Goal: Task Accomplishment & Management: Manage account settings

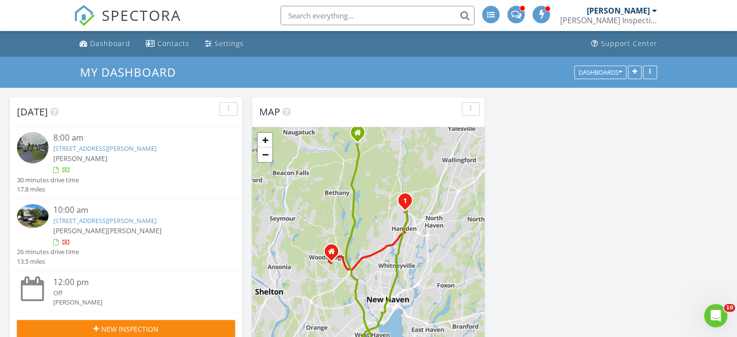
click at [105, 147] on link "[STREET_ADDRESS][PERSON_NAME]" at bounding box center [104, 148] width 103 height 9
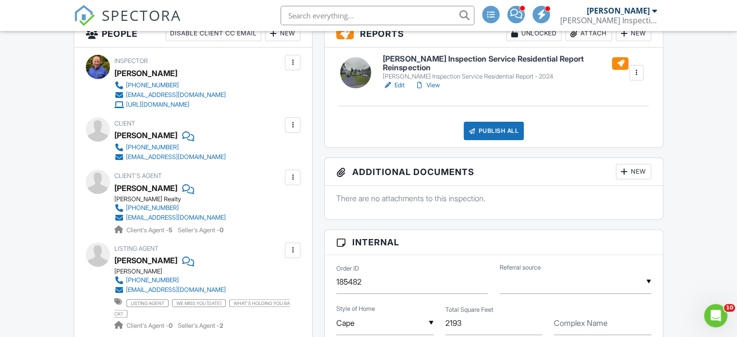
scroll to position [242, 0]
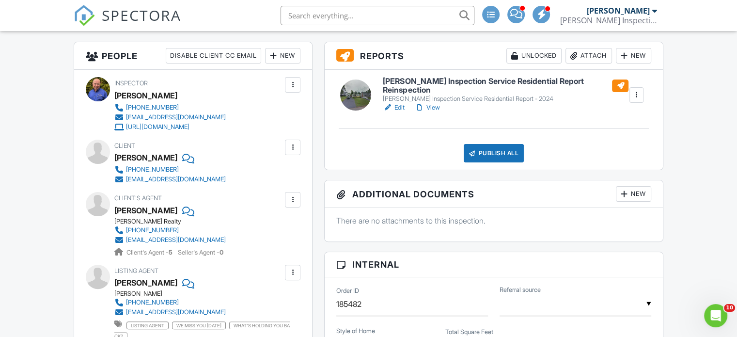
click at [447, 83] on h6 "Schaefer Inspection Service Residential Report Reinspection" at bounding box center [505, 85] width 245 height 17
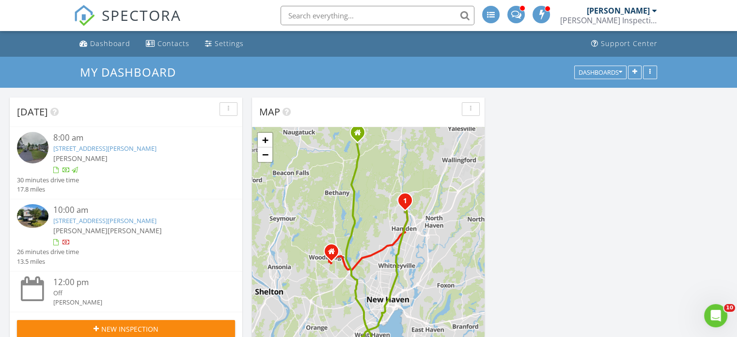
click at [113, 219] on link "[STREET_ADDRESS][PERSON_NAME]" at bounding box center [104, 220] width 103 height 9
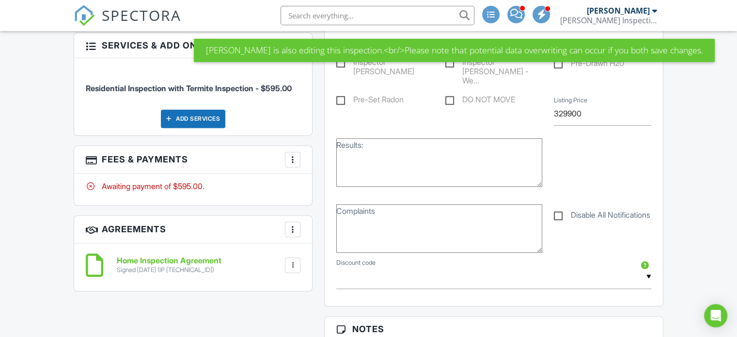
click at [290, 163] on div at bounding box center [293, 160] width 10 height 10
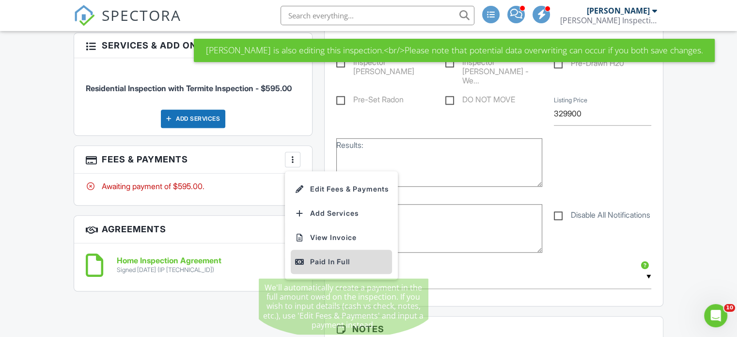
click at [318, 259] on div "Paid In Full" at bounding box center [342, 262] width 94 height 12
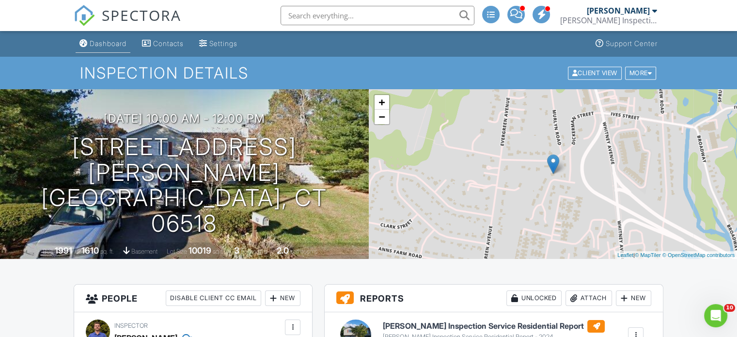
click at [122, 42] on div "Dashboard" at bounding box center [108, 43] width 37 height 8
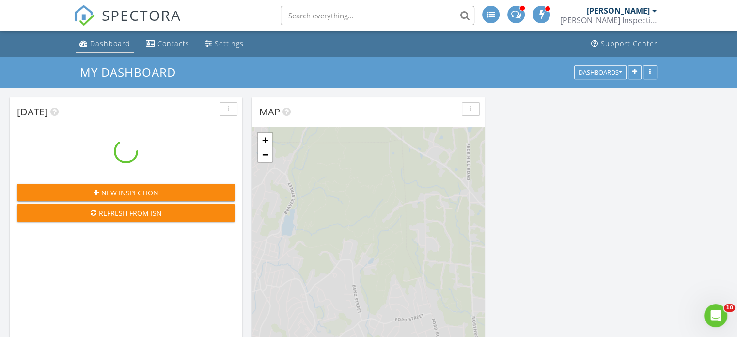
scroll to position [800, 752]
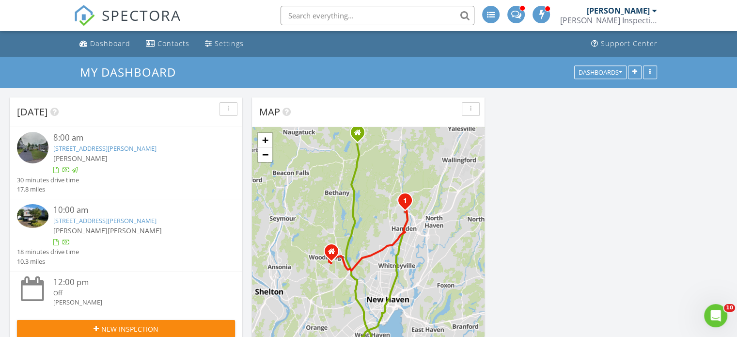
click at [101, 220] on link "[STREET_ADDRESS][PERSON_NAME]" at bounding box center [104, 220] width 103 height 9
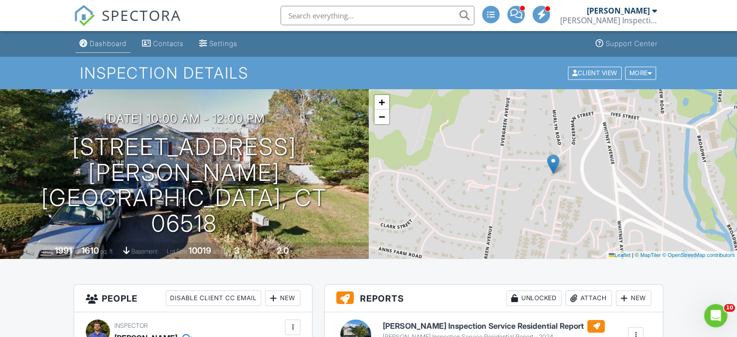
click at [106, 43] on div "Dashboard" at bounding box center [108, 43] width 37 height 8
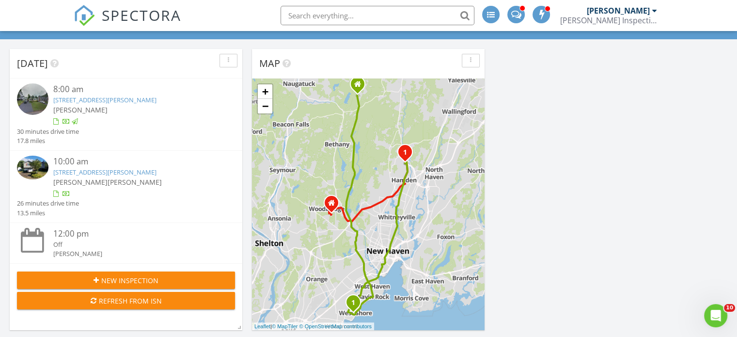
scroll to position [97, 0]
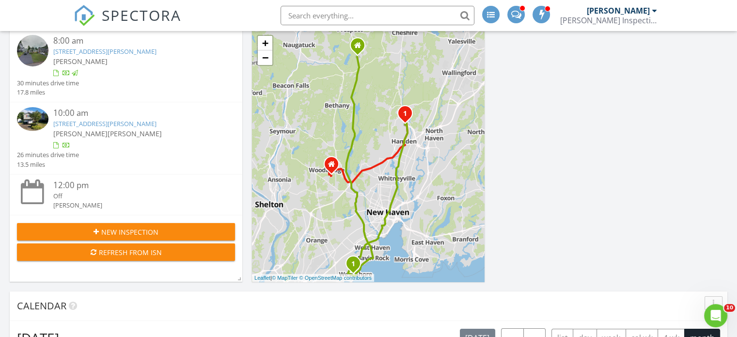
drag, startPoint x: 365, startPoint y: 119, endPoint x: 365, endPoint y: 132, distance: 13.1
click at [365, 132] on div "1 2 1 + − Carrington Road, Litchfield Turnpike, Jones Hill Road, Whitney Avenue…" at bounding box center [368, 156] width 233 height 252
